Goal: Book appointment/travel/reservation

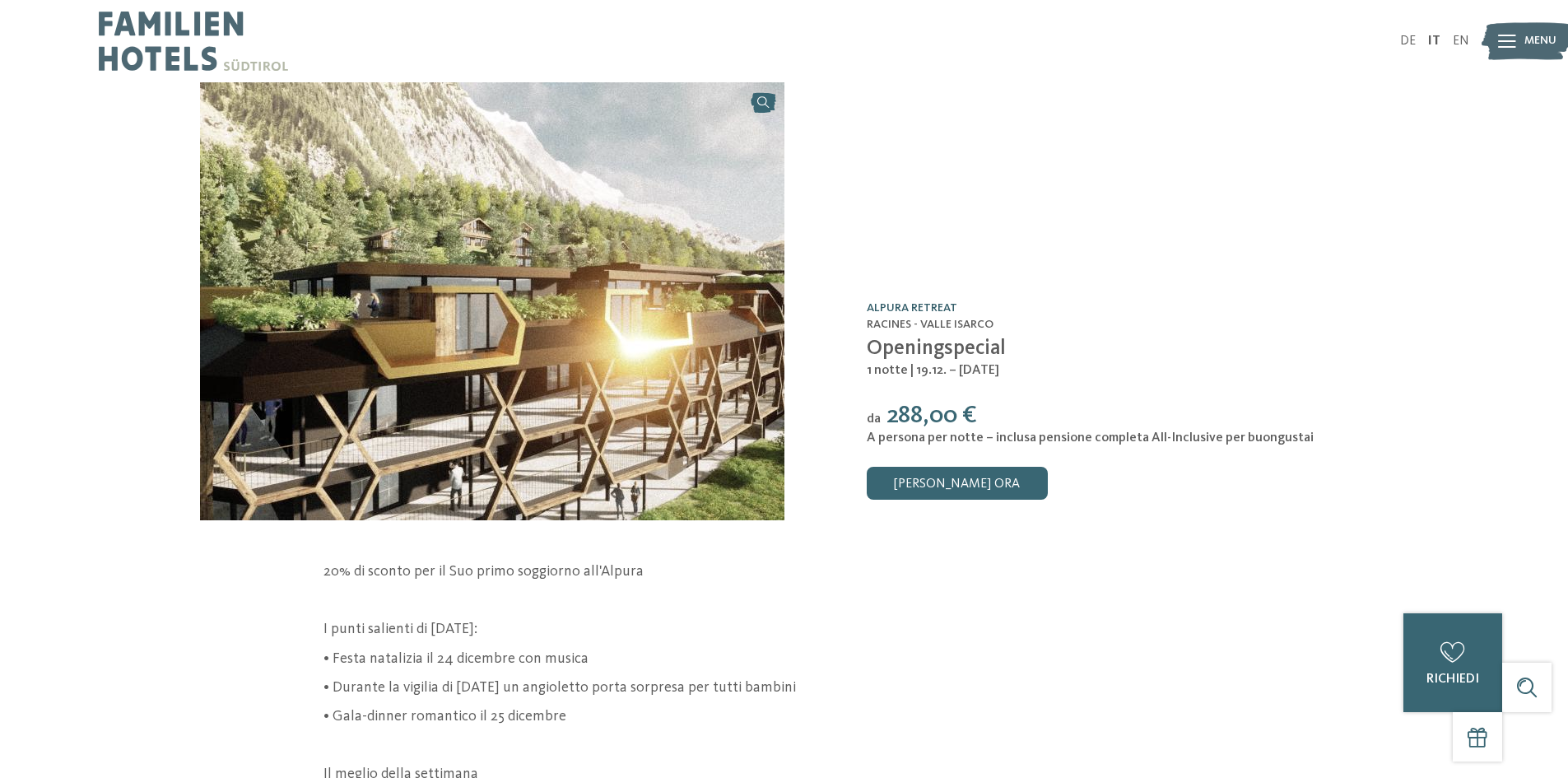
click at [895, 304] on link "Alpura Retreat" at bounding box center [912, 308] width 91 height 11
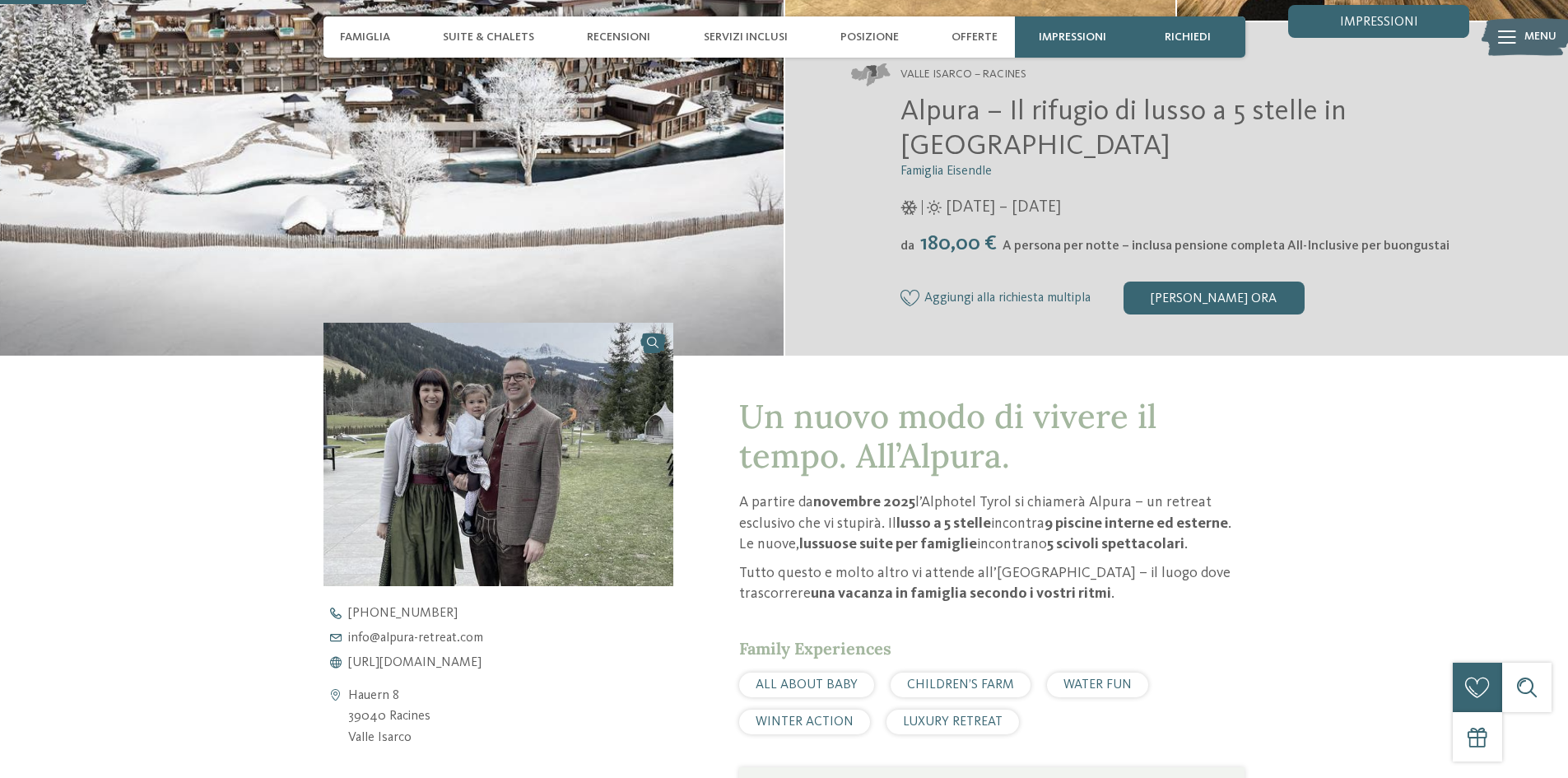
scroll to position [357, 0]
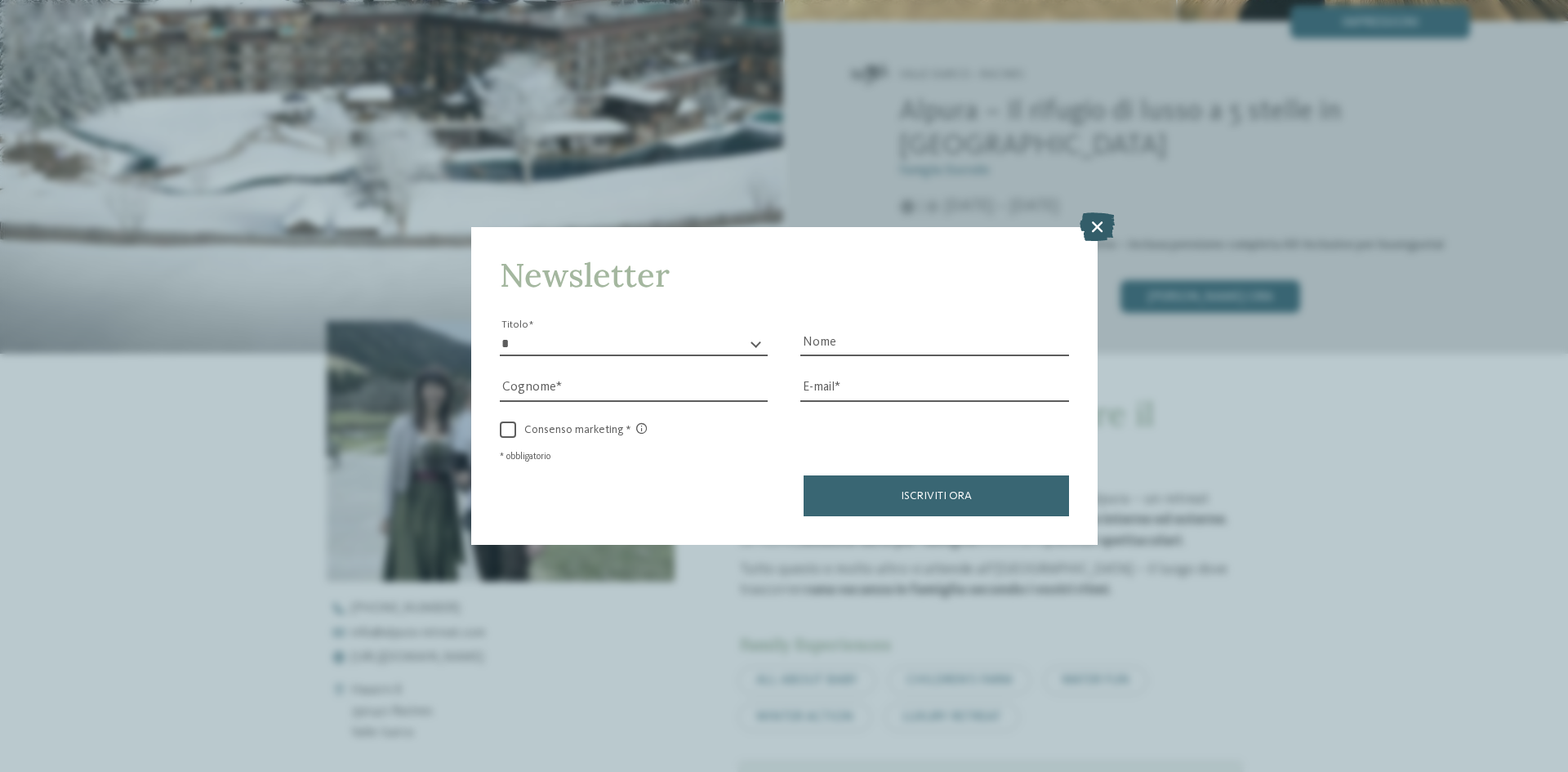
click at [1095, 228] on icon at bounding box center [1098, 227] width 35 height 29
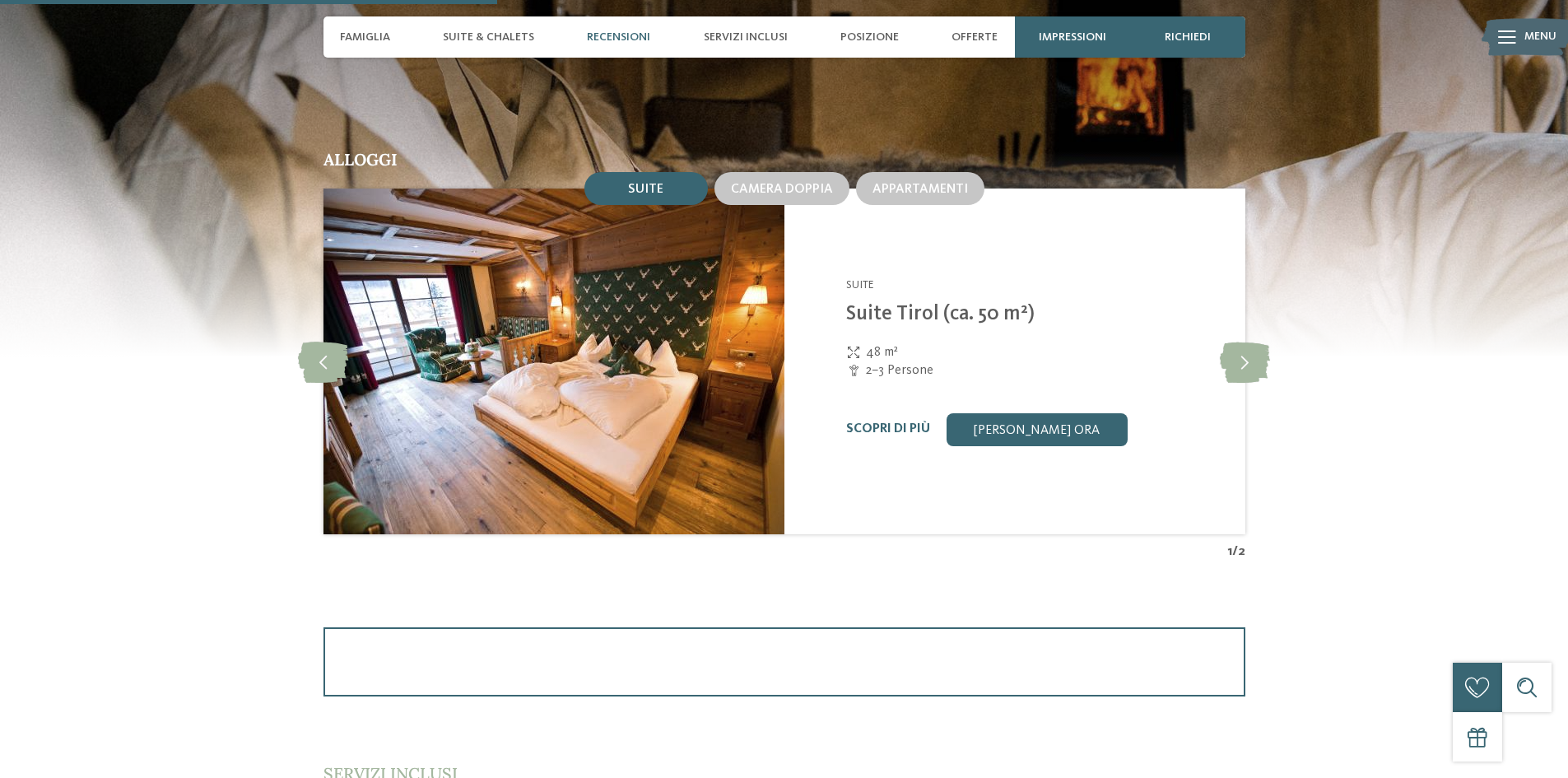
scroll to position [1674, 0]
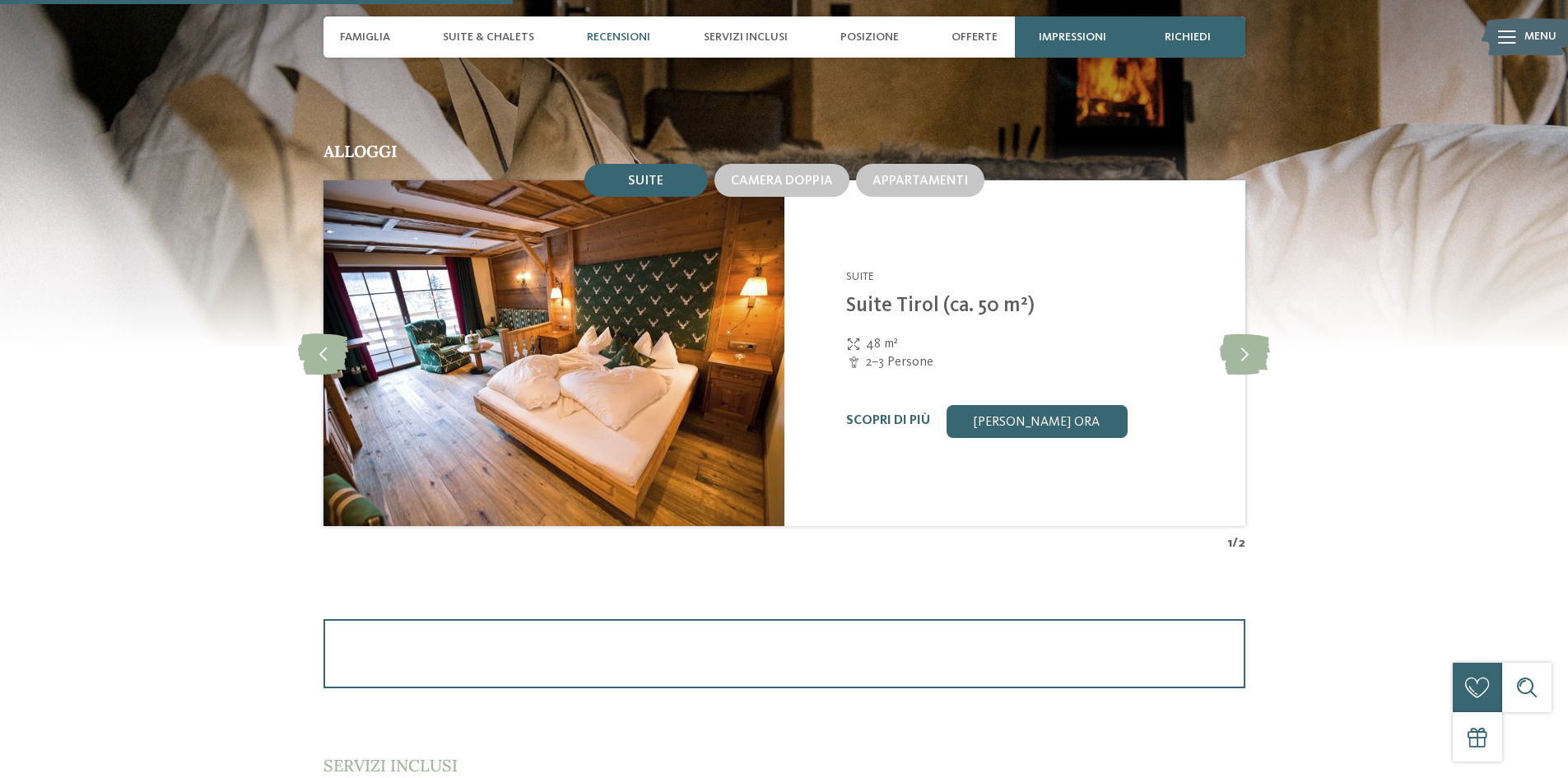
click at [525, 397] on img at bounding box center [554, 353] width 461 height 346
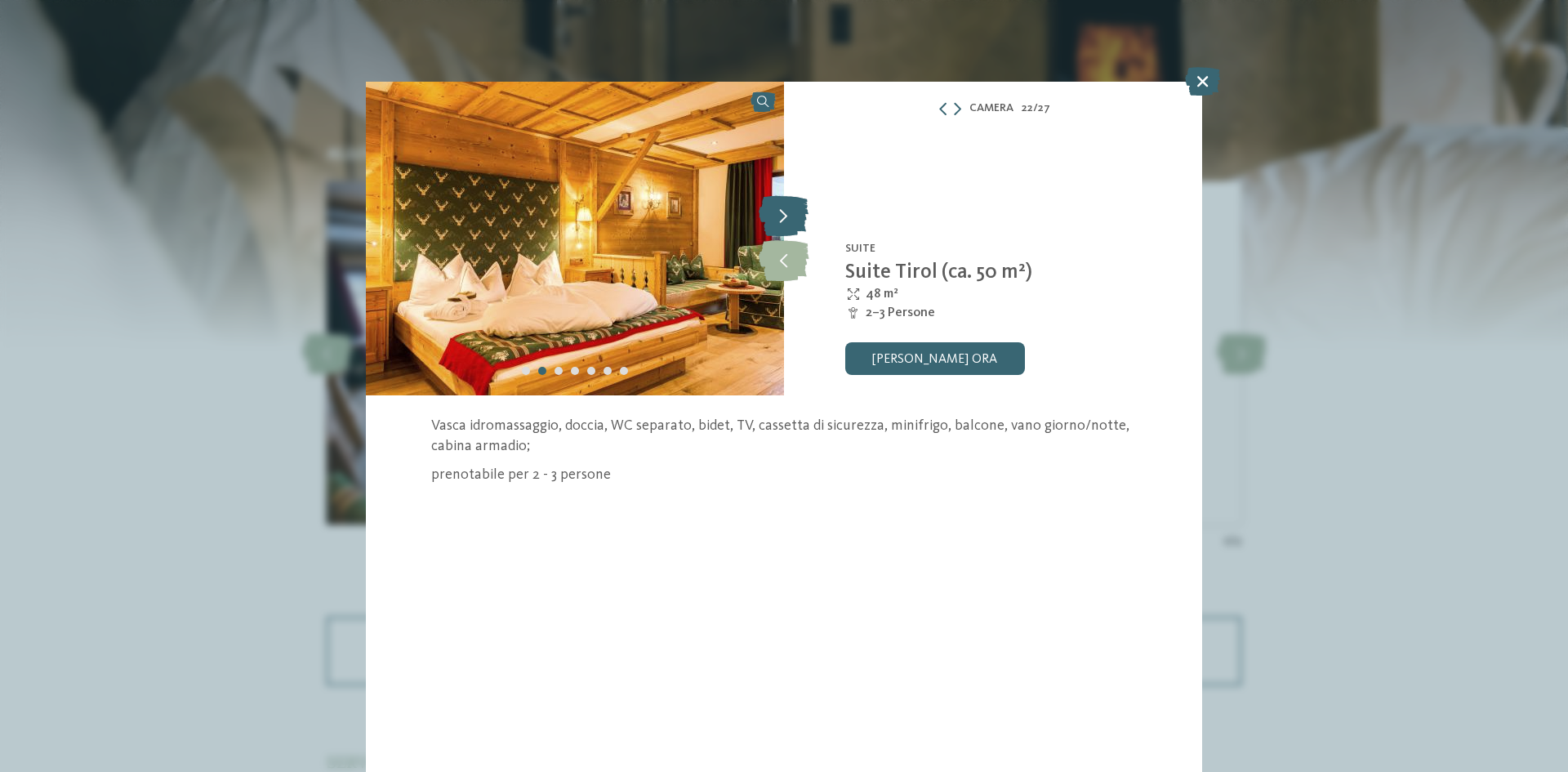
click at [797, 221] on icon at bounding box center [784, 216] width 50 height 41
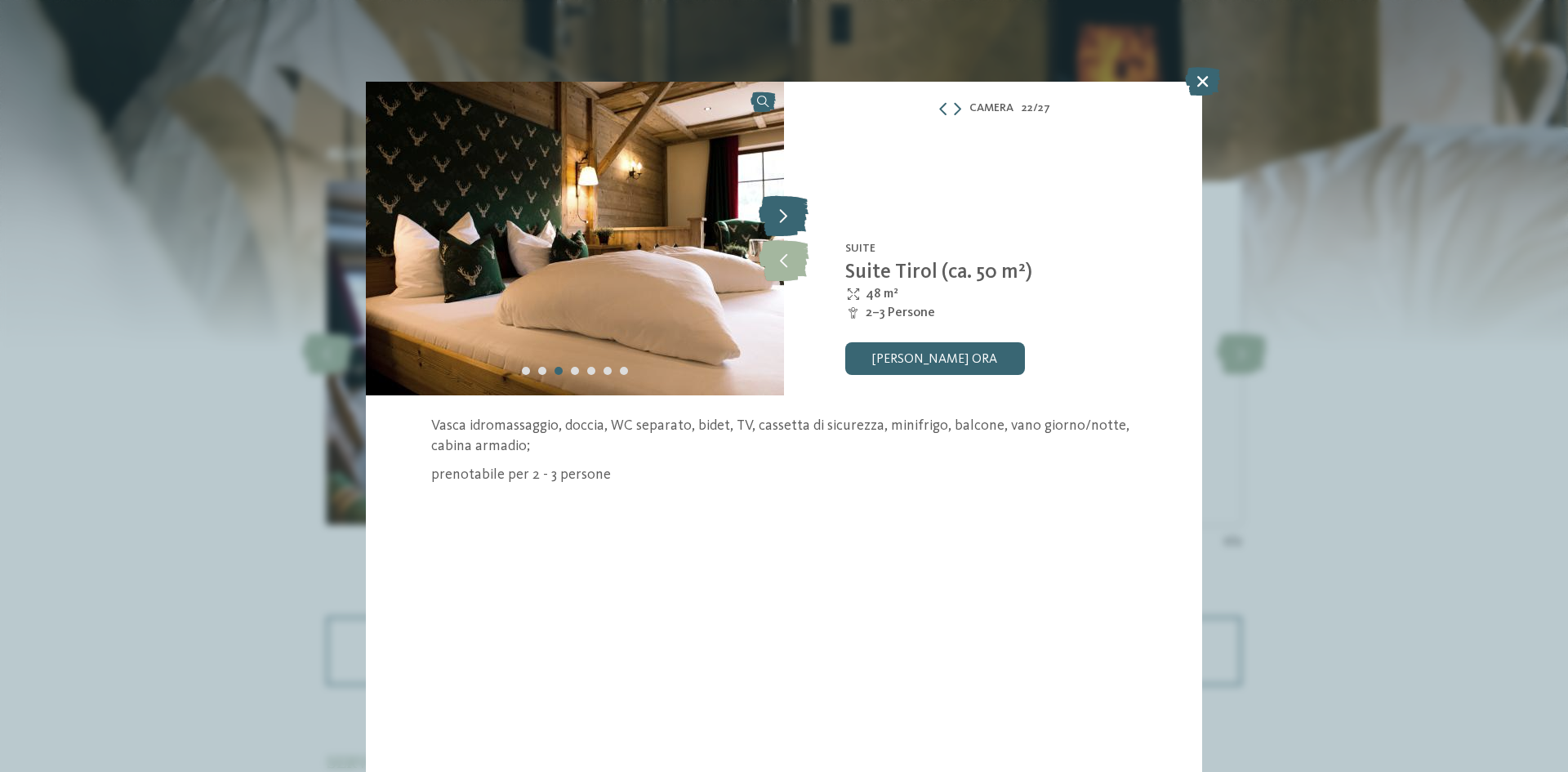
click at [797, 221] on icon at bounding box center [784, 216] width 50 height 41
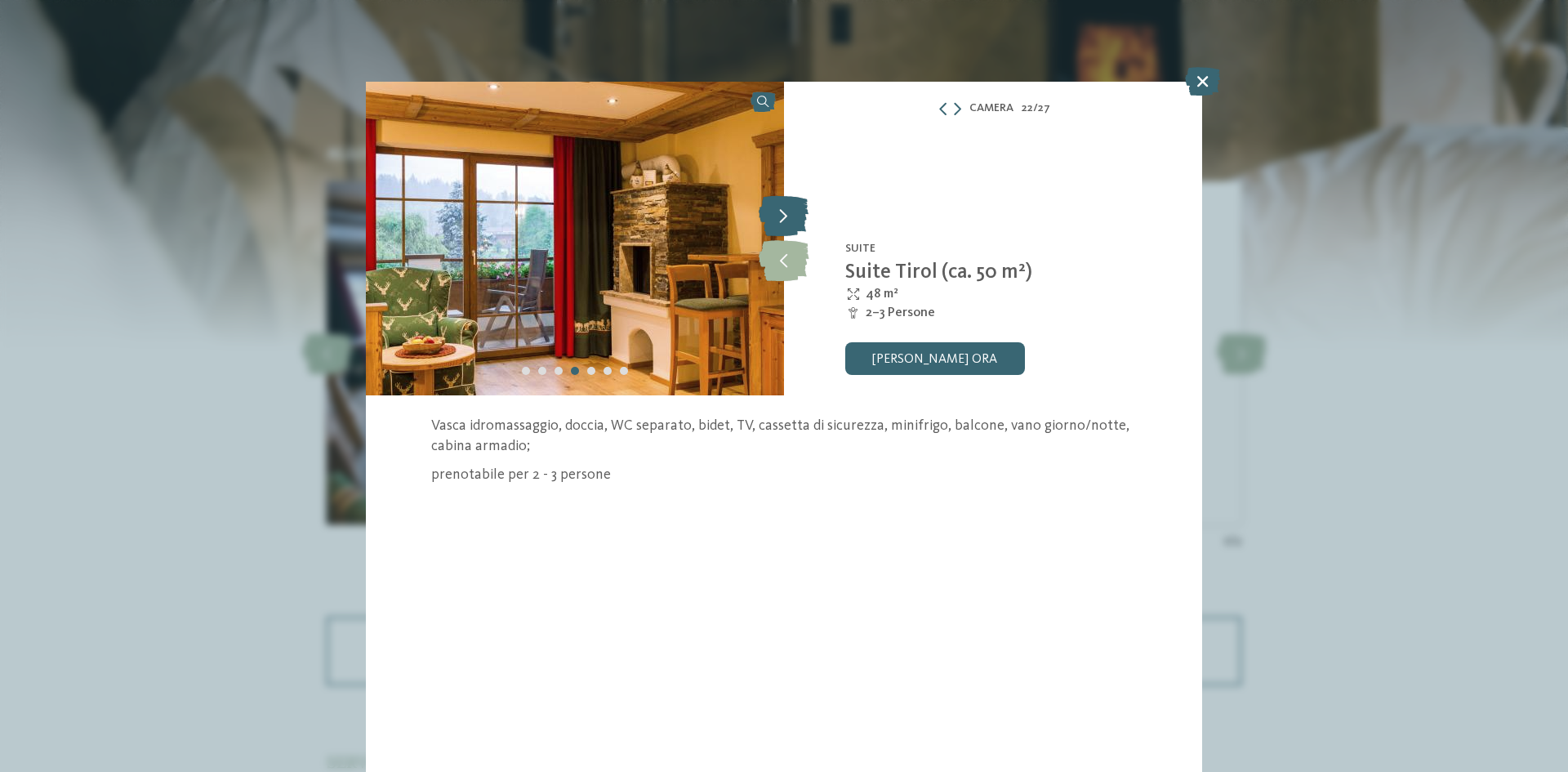
click at [797, 221] on icon at bounding box center [784, 216] width 50 height 41
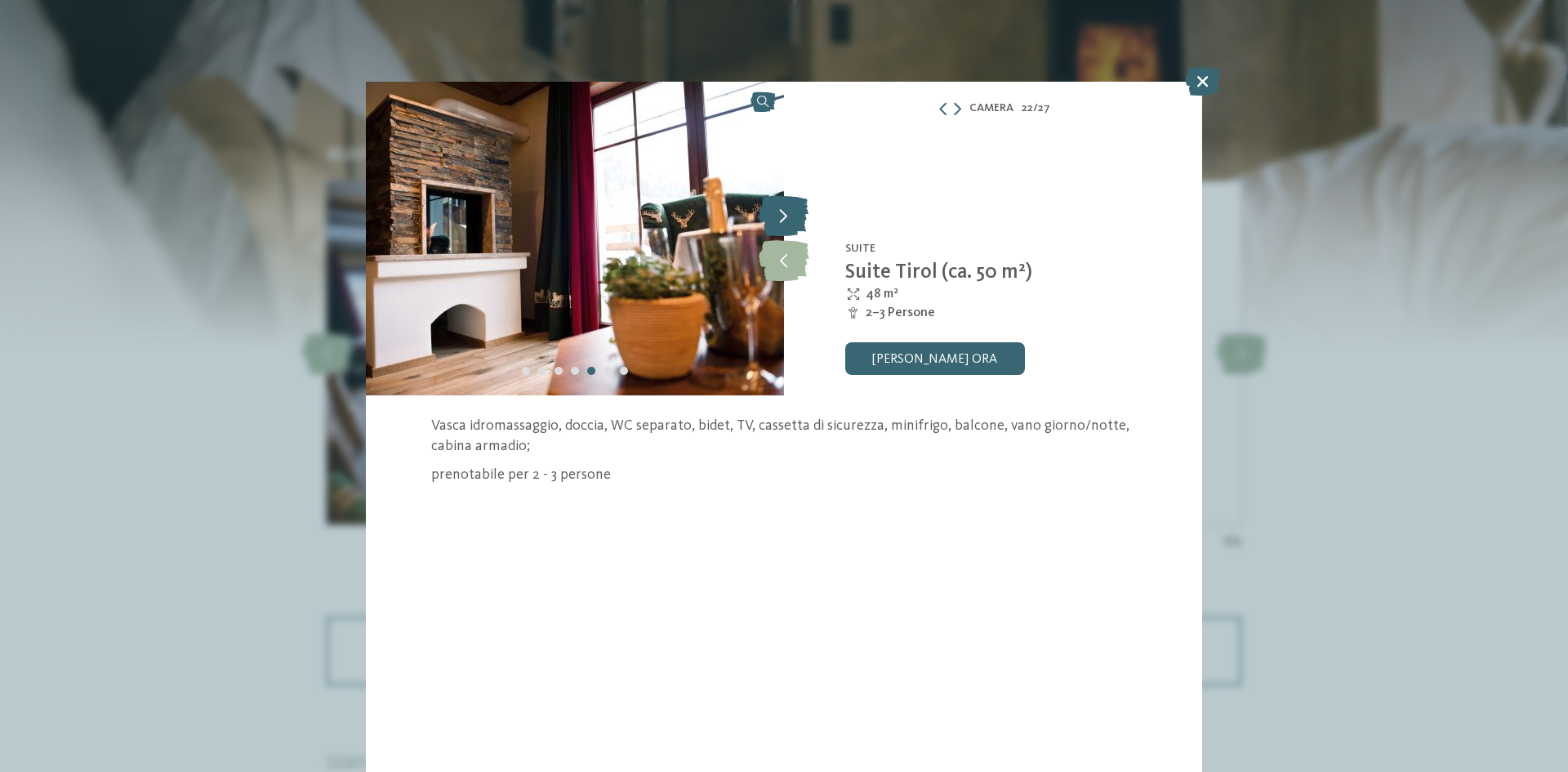
click at [797, 221] on icon at bounding box center [784, 216] width 50 height 41
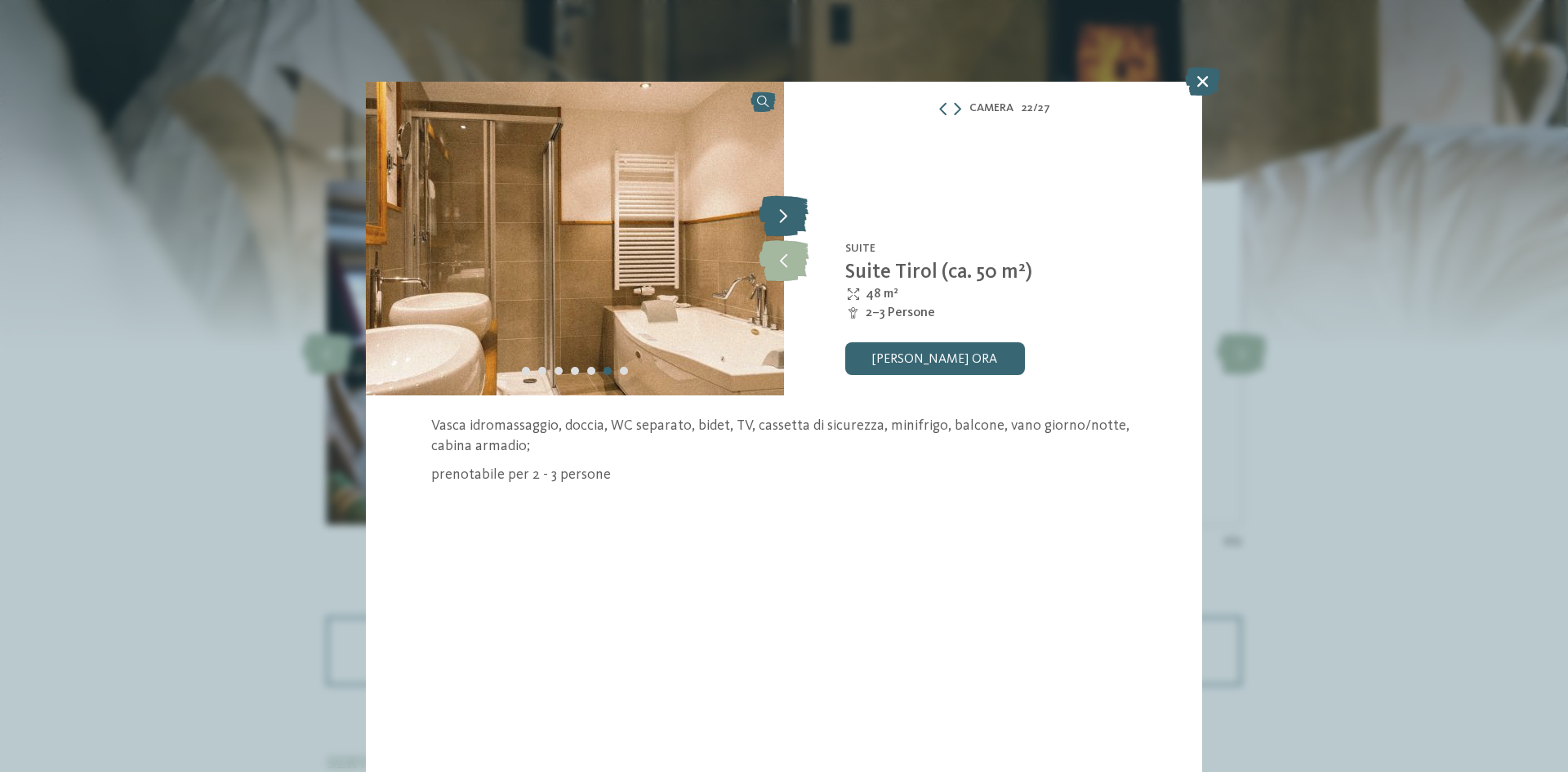
click at [797, 221] on icon at bounding box center [784, 216] width 50 height 41
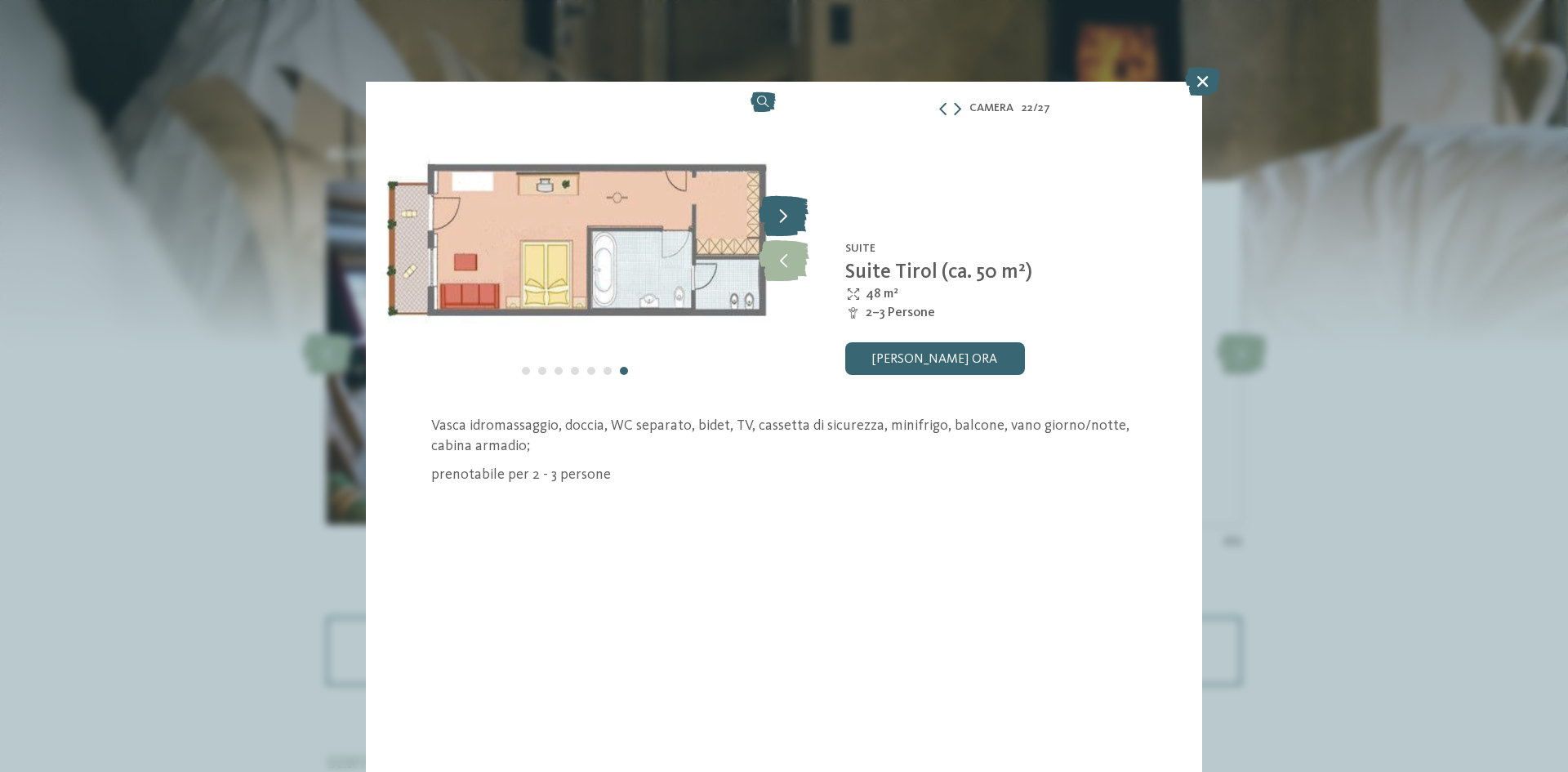
click at [797, 221] on icon at bounding box center [784, 216] width 50 height 41
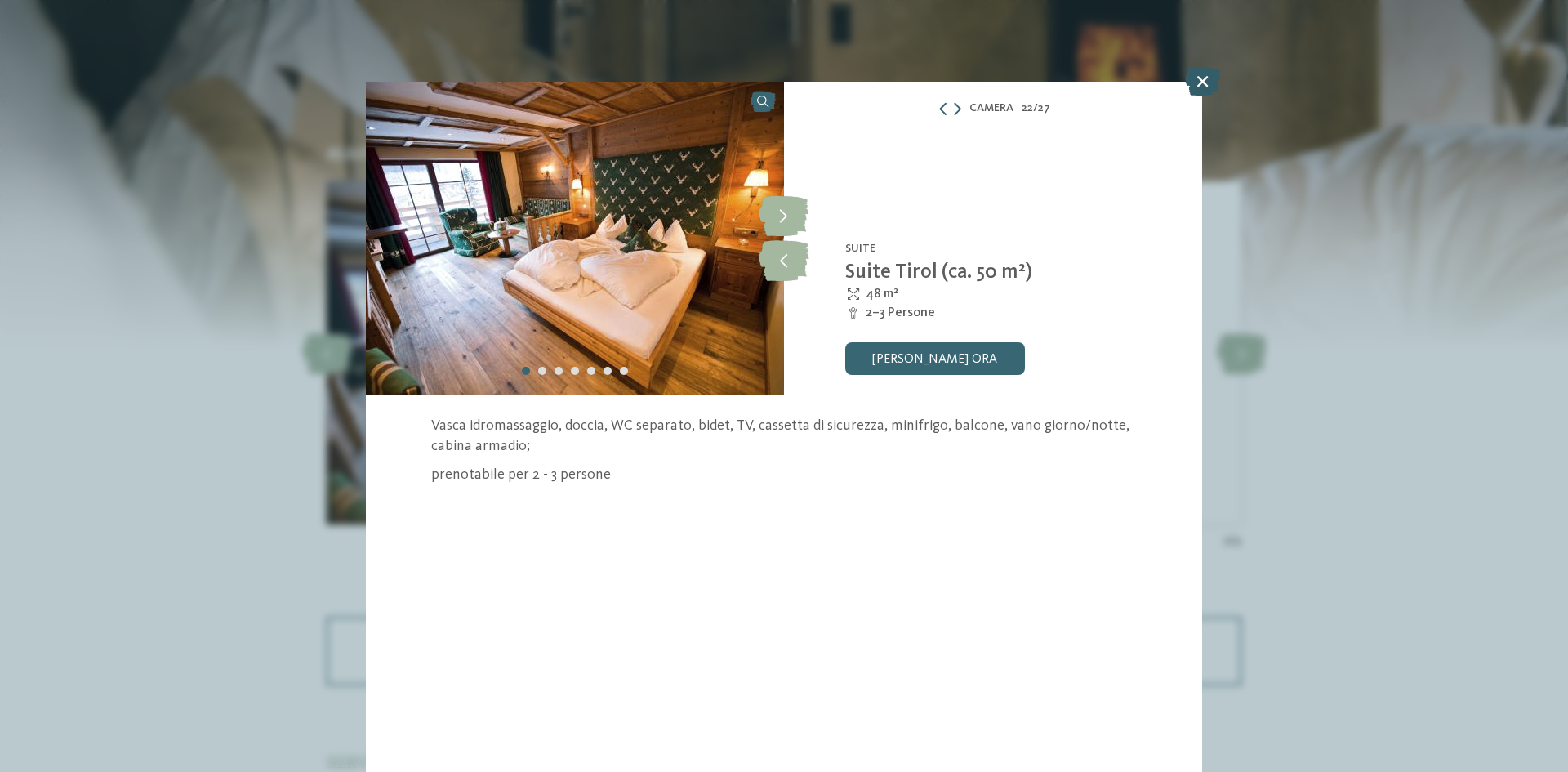
click at [1198, 87] on icon at bounding box center [1202, 81] width 35 height 29
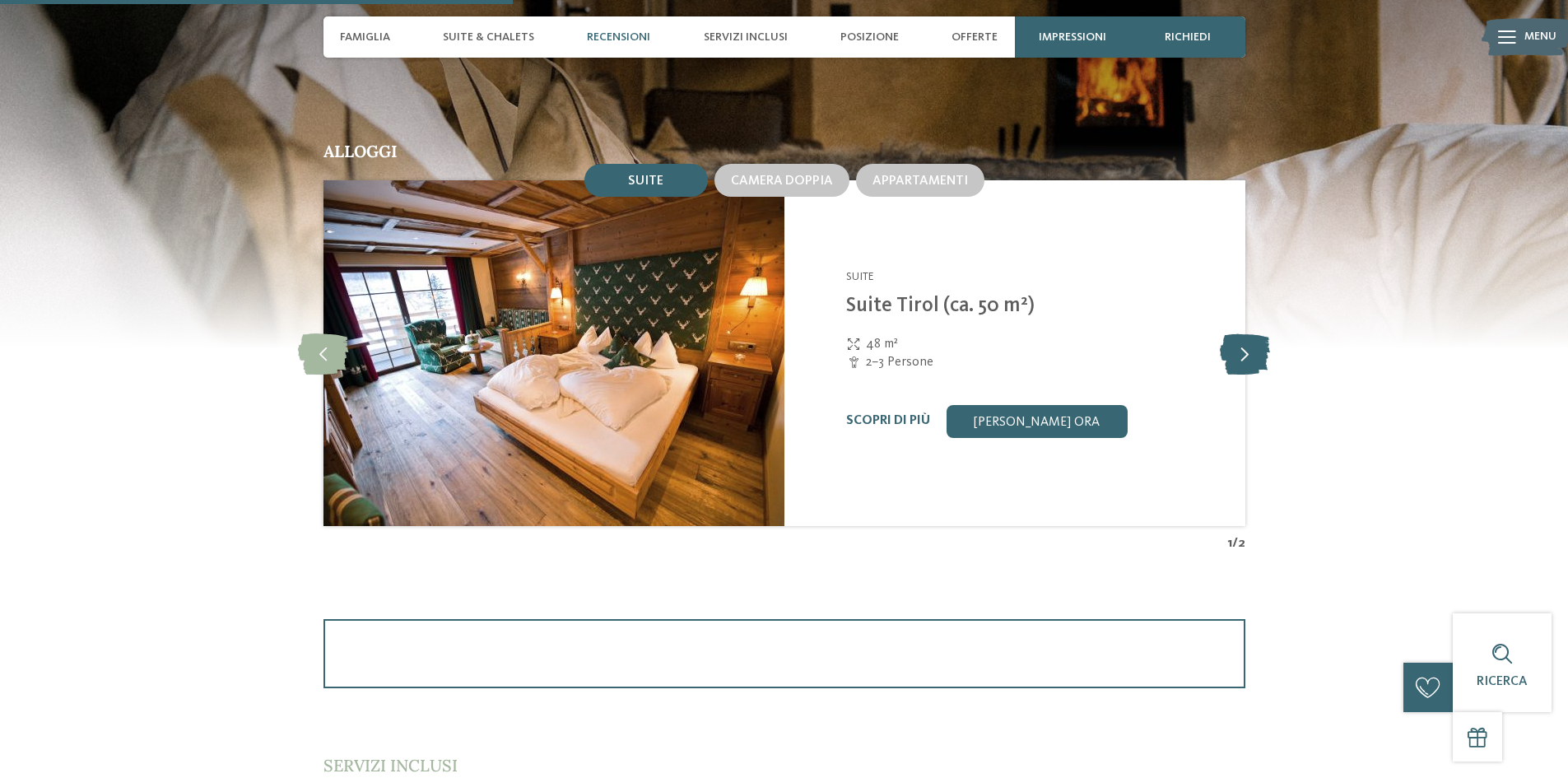
click at [1254, 356] on icon at bounding box center [1245, 353] width 50 height 41
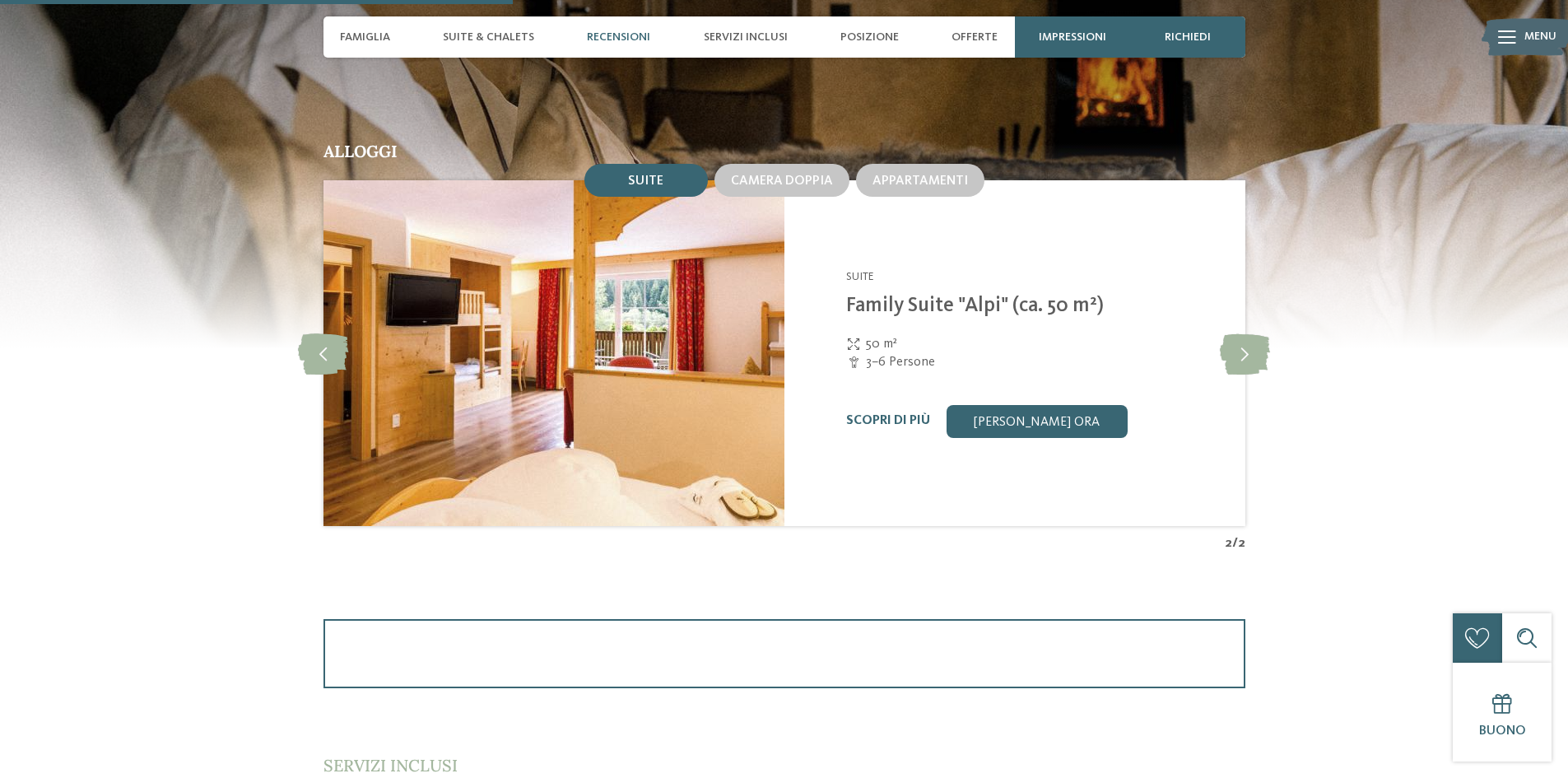
click at [537, 354] on img at bounding box center [554, 353] width 461 height 346
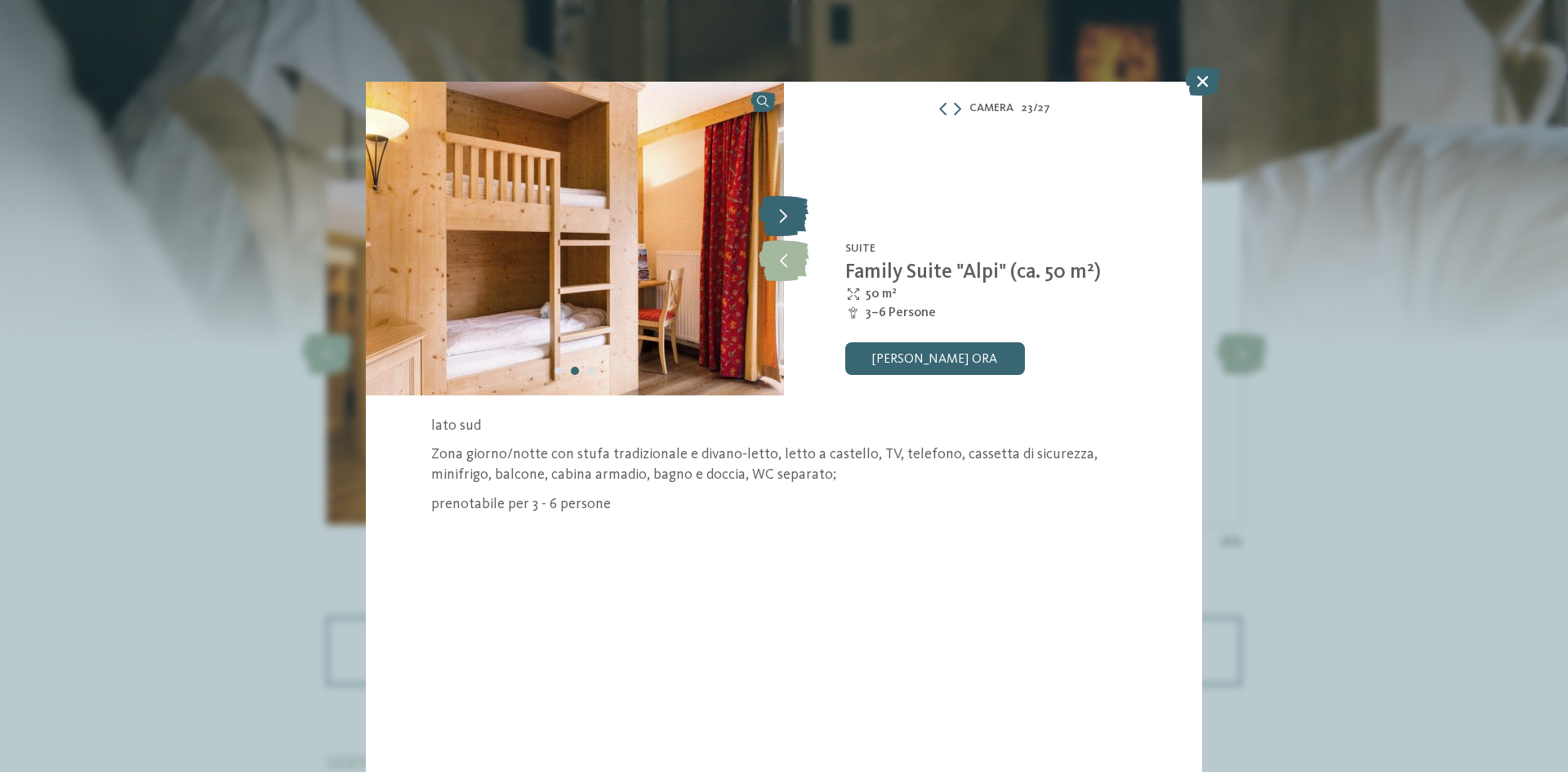
click at [796, 228] on icon at bounding box center [784, 216] width 50 height 41
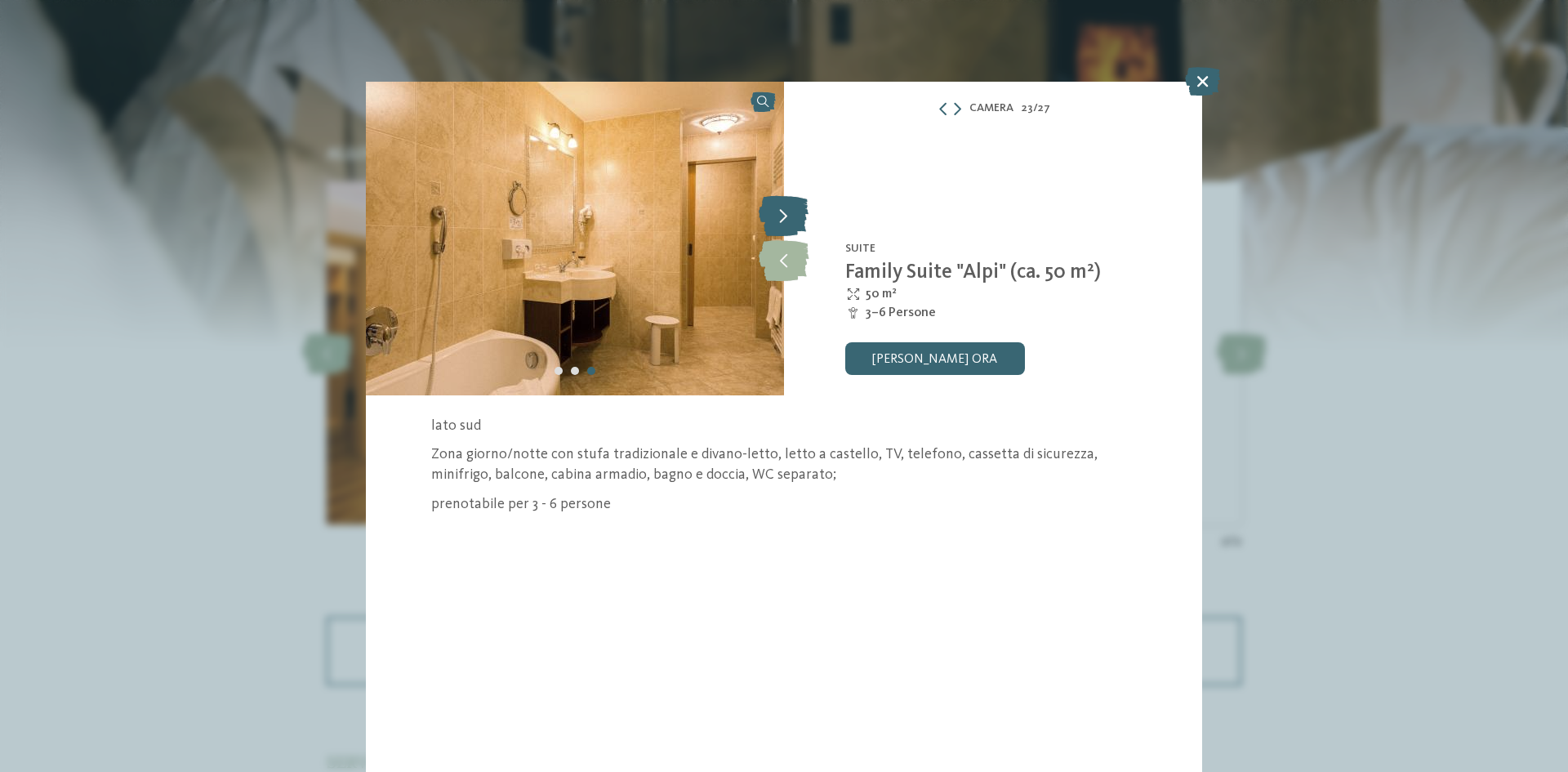
click at [796, 228] on icon at bounding box center [784, 216] width 50 height 41
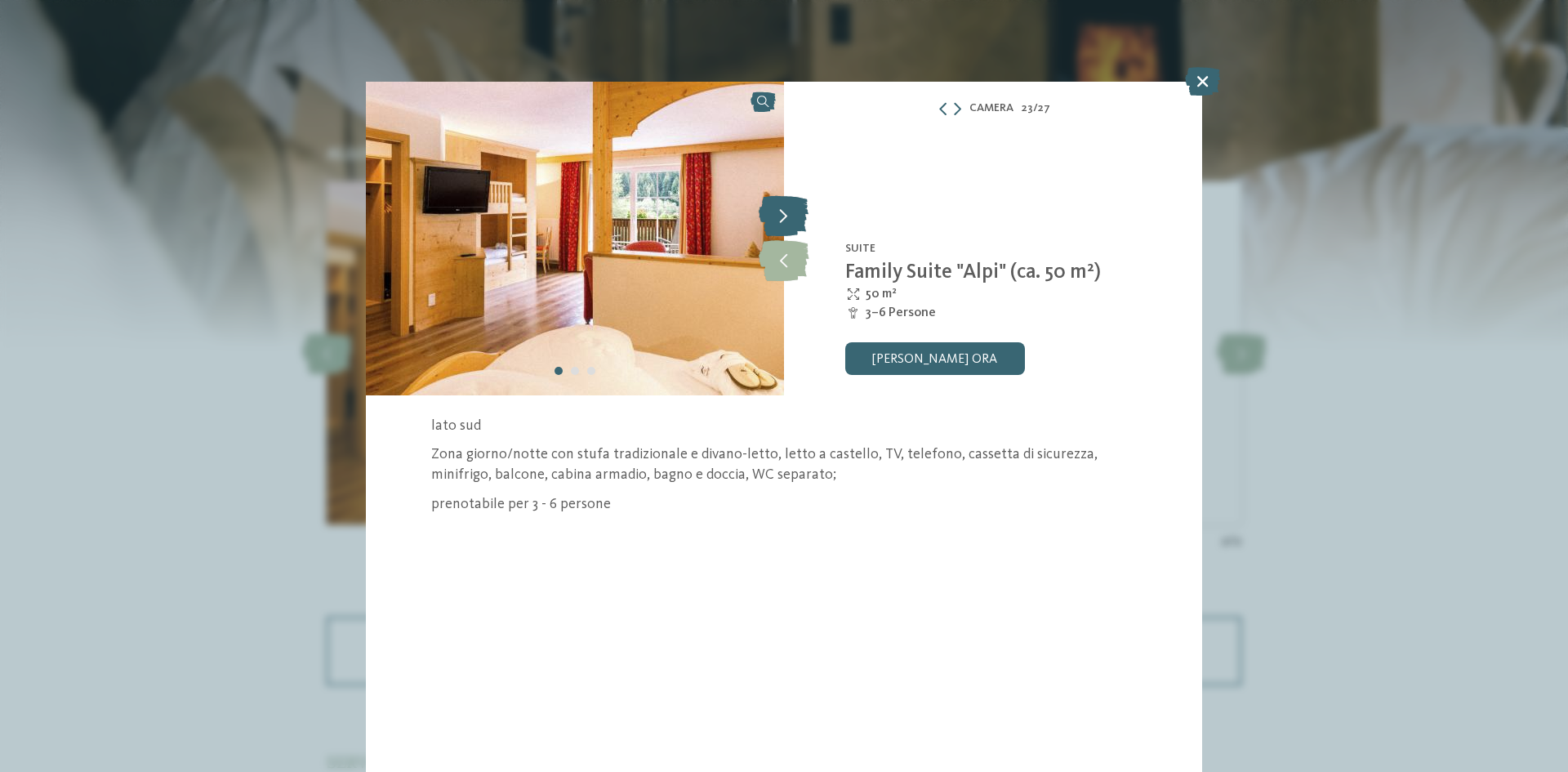
click at [796, 228] on icon at bounding box center [784, 216] width 50 height 41
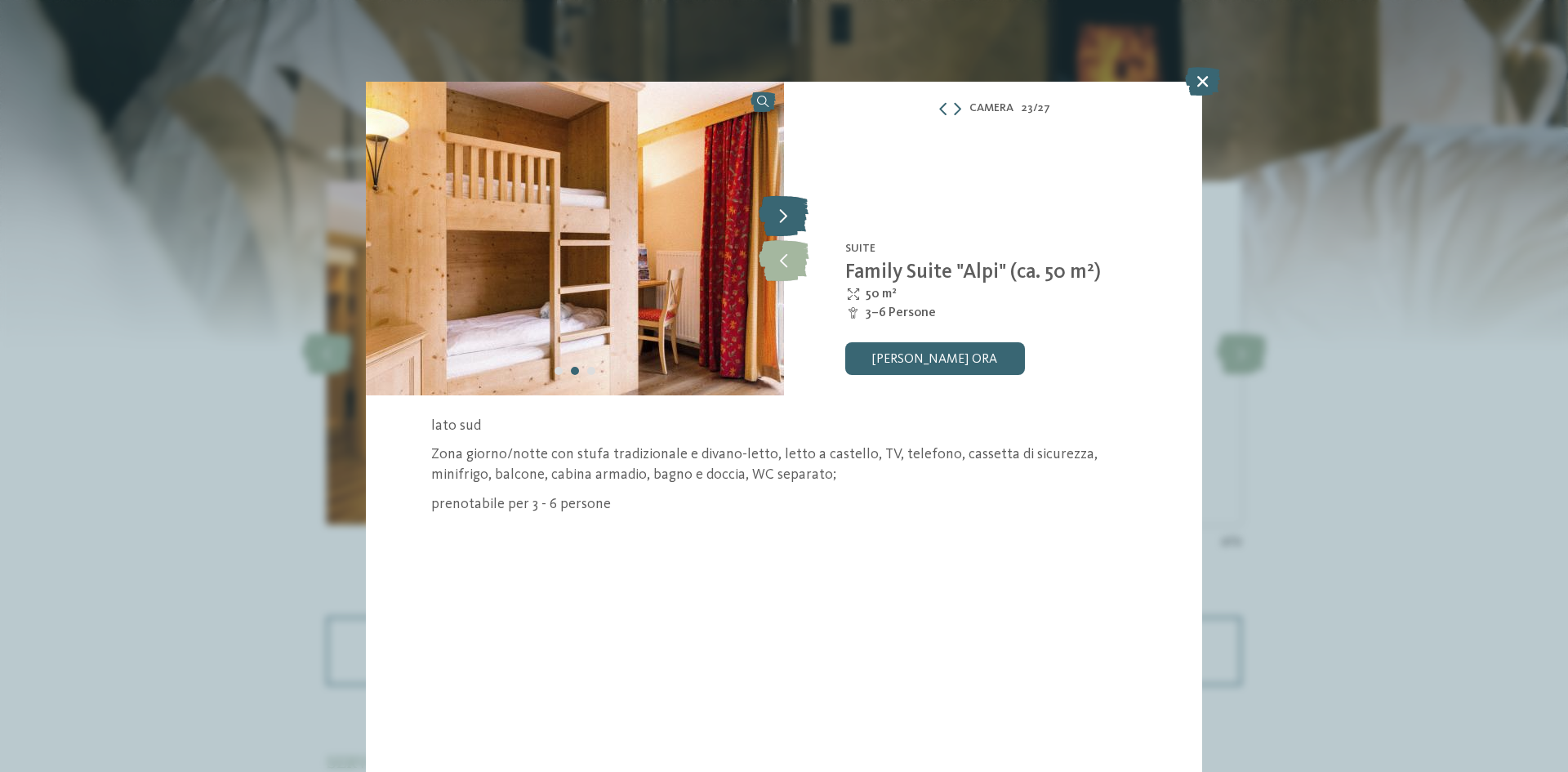
click at [796, 228] on icon at bounding box center [784, 216] width 50 height 41
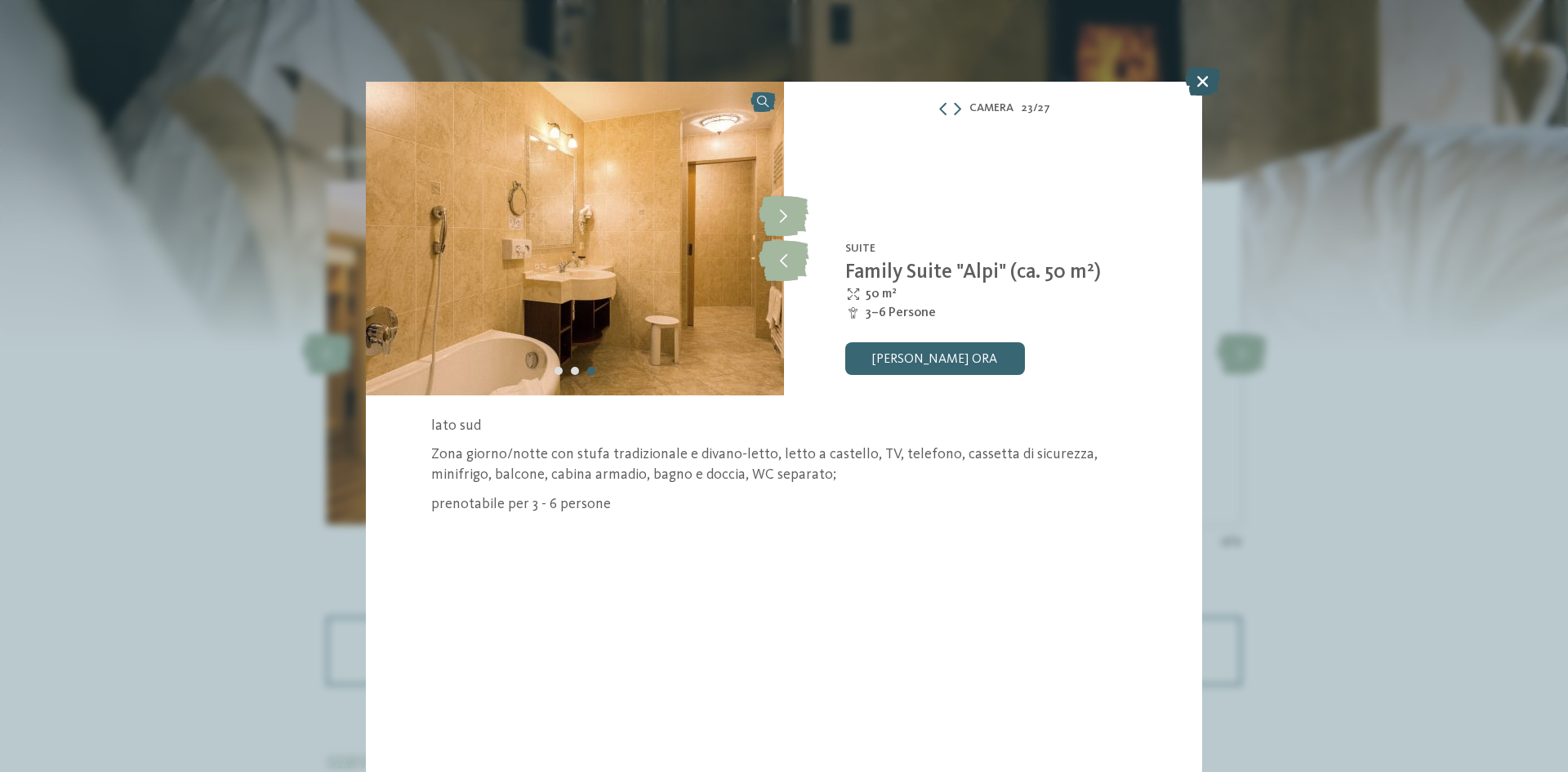
click at [1198, 78] on icon at bounding box center [1202, 81] width 35 height 29
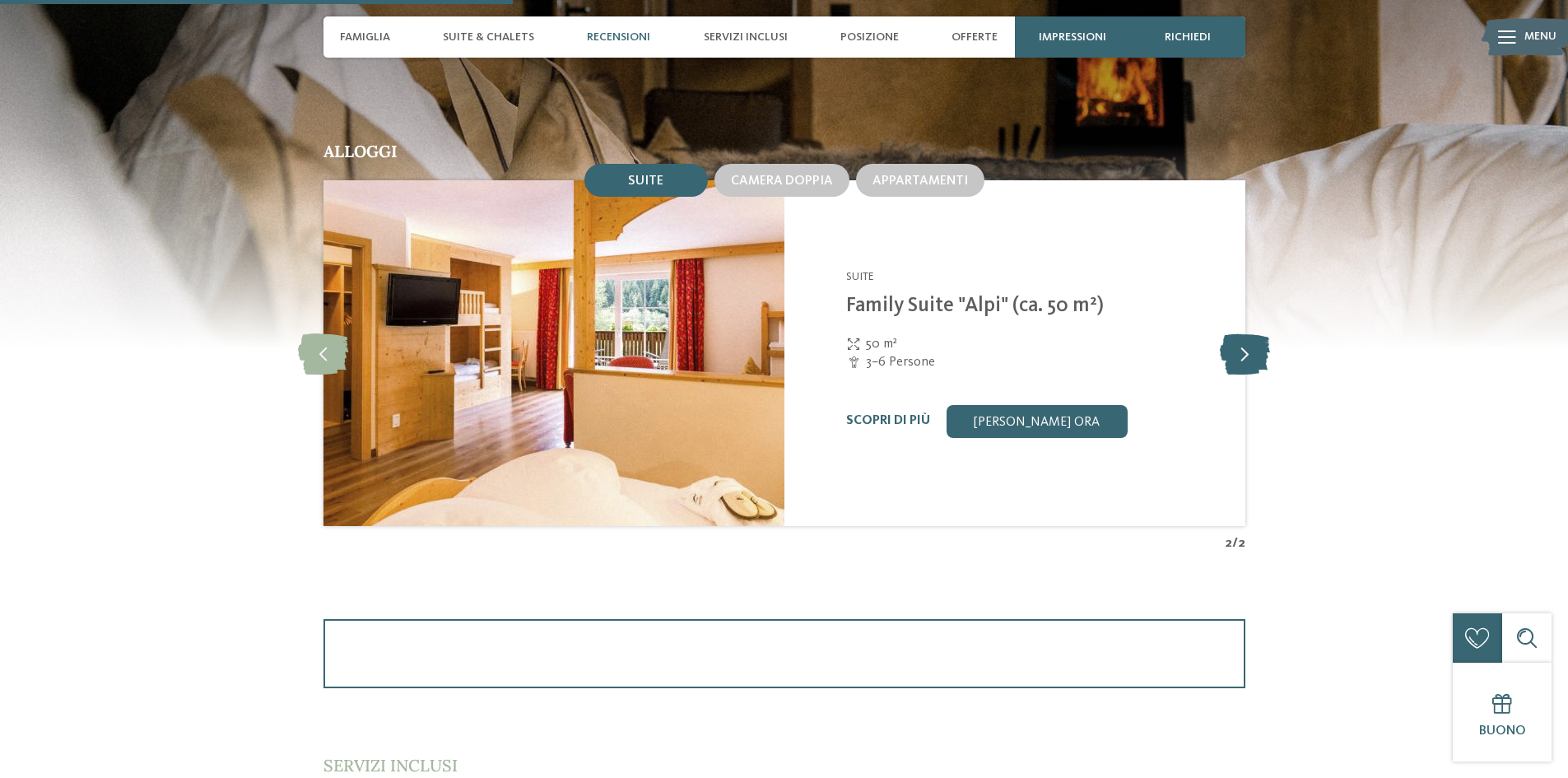
click at [1257, 363] on icon at bounding box center [1245, 353] width 50 height 41
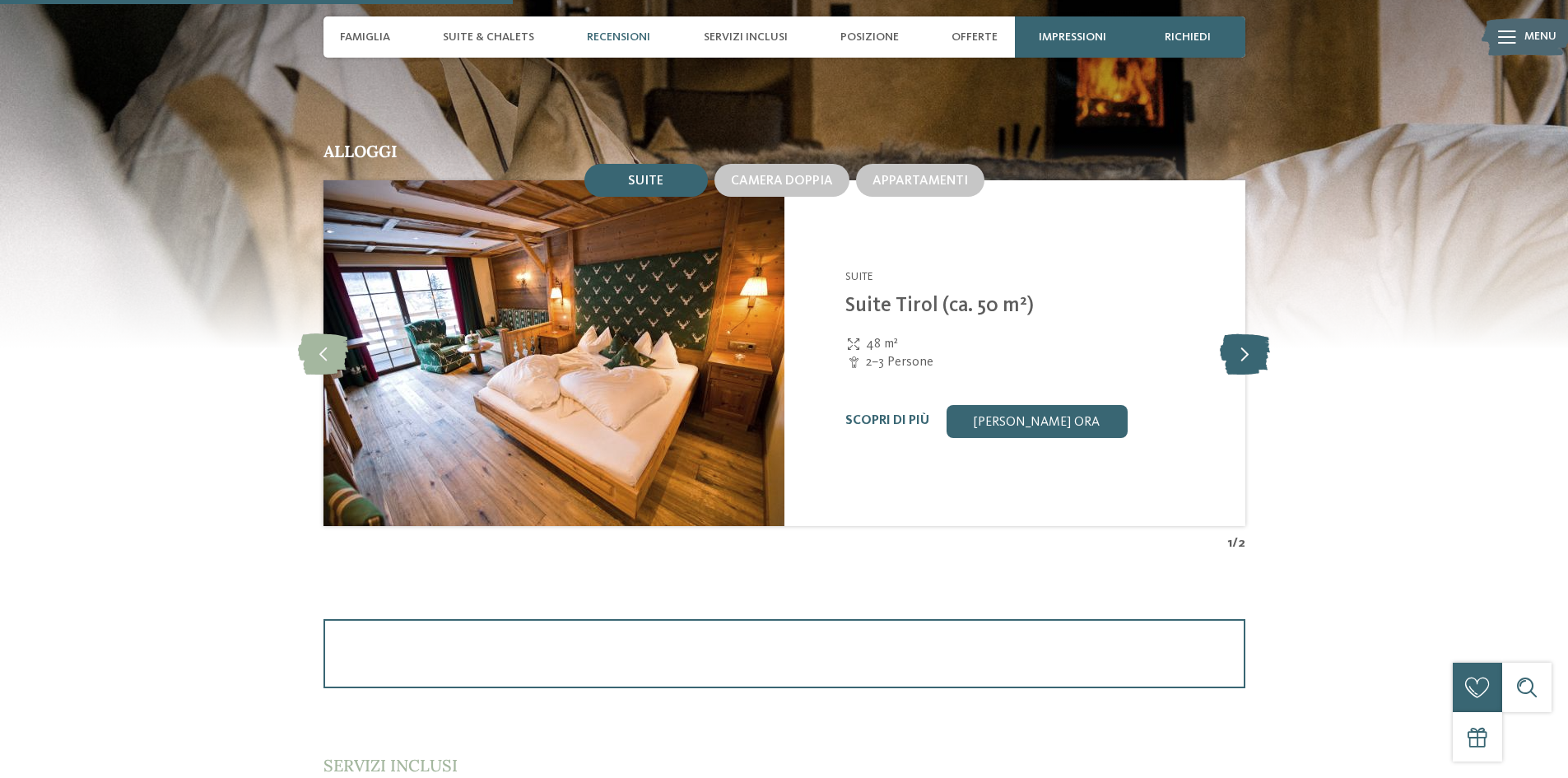
click at [1257, 363] on icon at bounding box center [1245, 353] width 50 height 41
